Goal: Find specific page/section: Find specific page/section

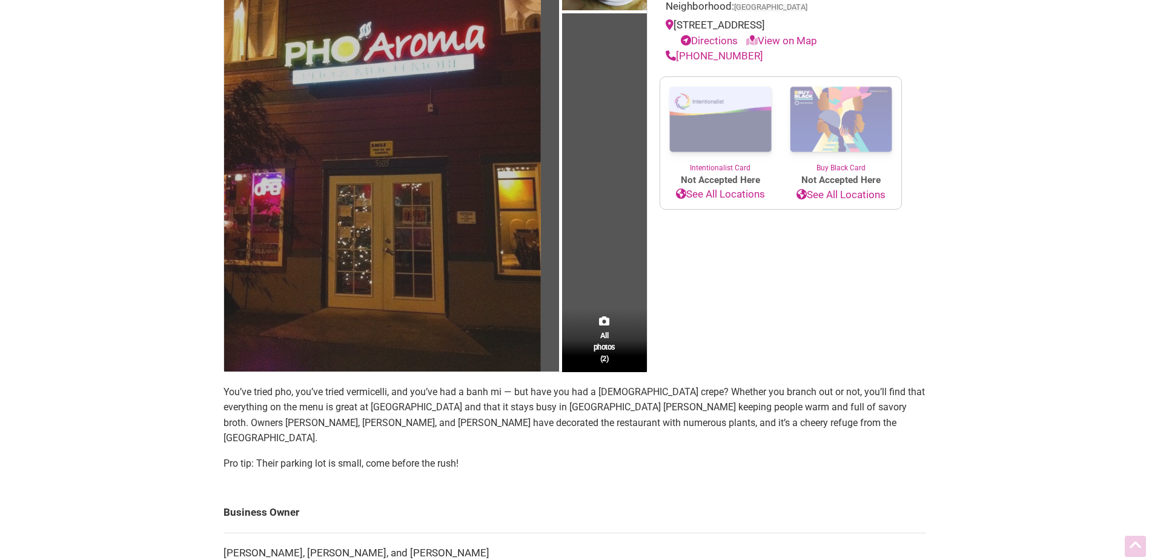
scroll to position [182, 0]
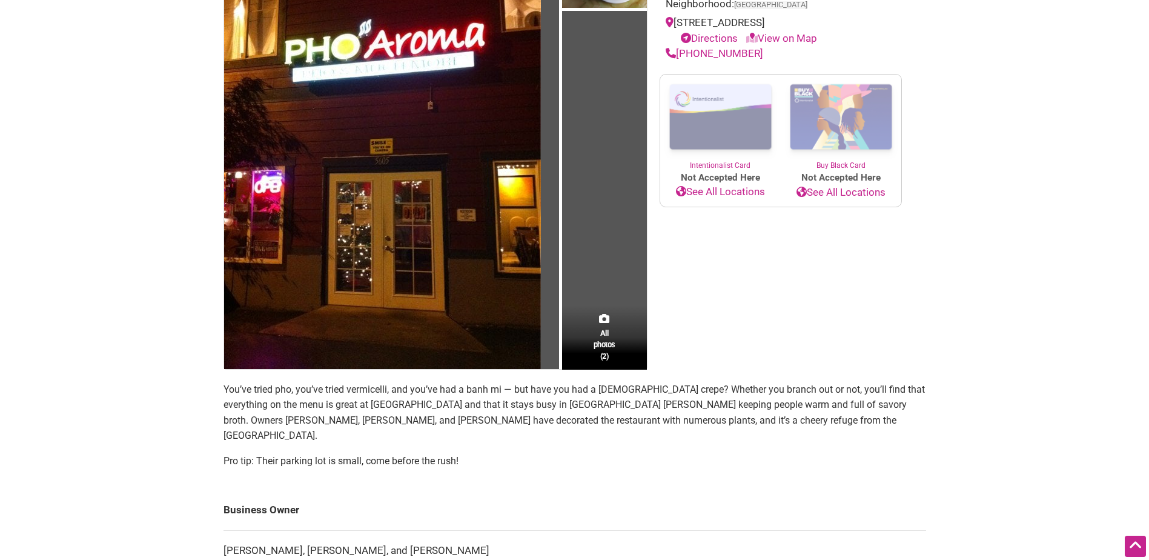
click at [611, 318] on div "All photos (2)" at bounding box center [604, 337] width 85 height 64
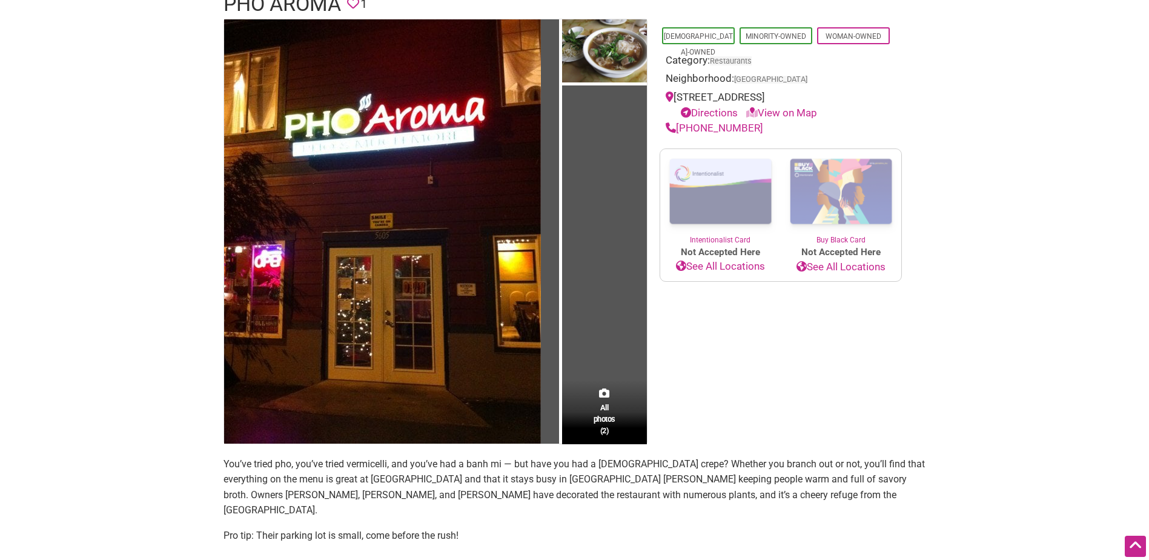
scroll to position [0, 0]
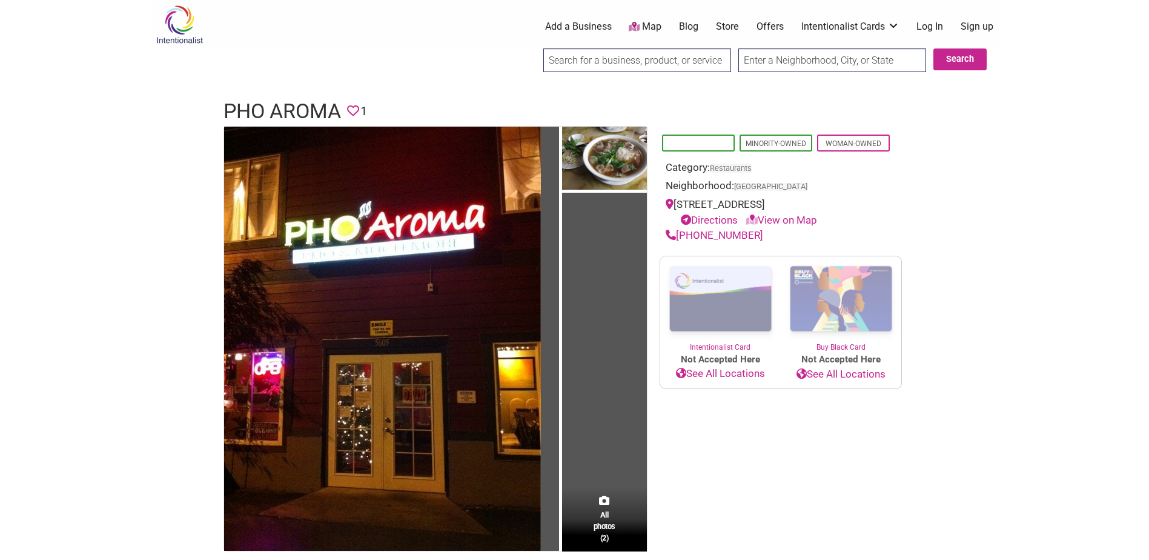
click at [695, 143] on link "[DEMOGRAPHIC_DATA]-Owned" at bounding box center [698, 151] width 69 height 24
